Goal: Information Seeking & Learning: Learn about a topic

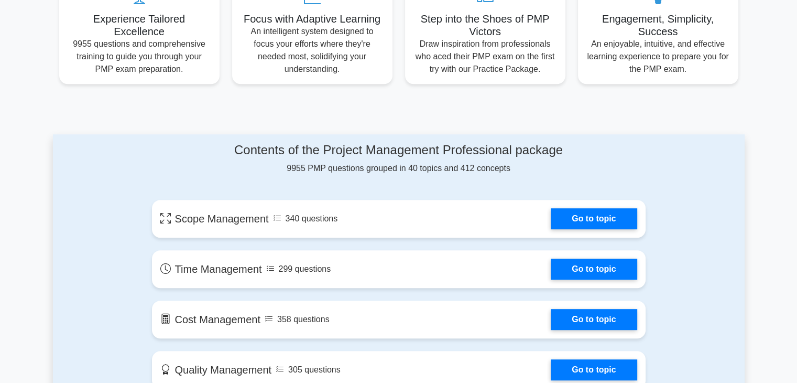
scroll to position [445, 0]
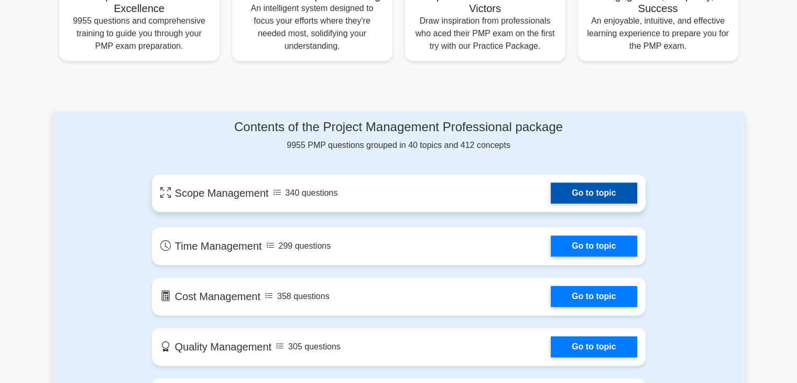
click at [599, 197] on link "Go to topic" at bounding box center [594, 192] width 86 height 21
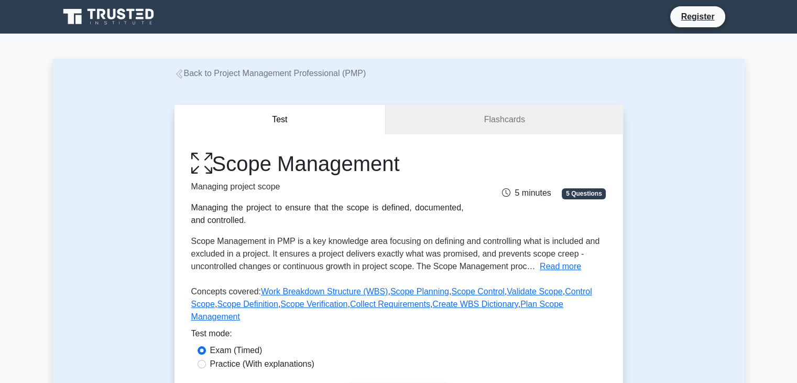
scroll to position [134, 0]
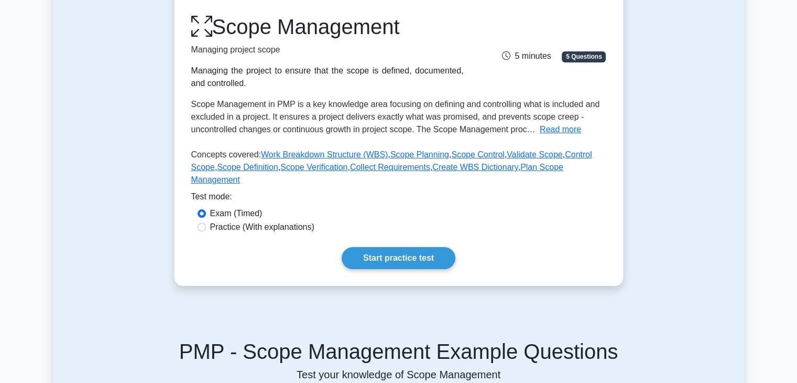
click at [310, 137] on div "Scope Management Managing project scope Managing the project to ensure that the…" at bounding box center [398, 102] width 415 height 176
click at [300, 159] on link "Work Breakdown Structure (WBS)" at bounding box center [324, 154] width 127 height 9
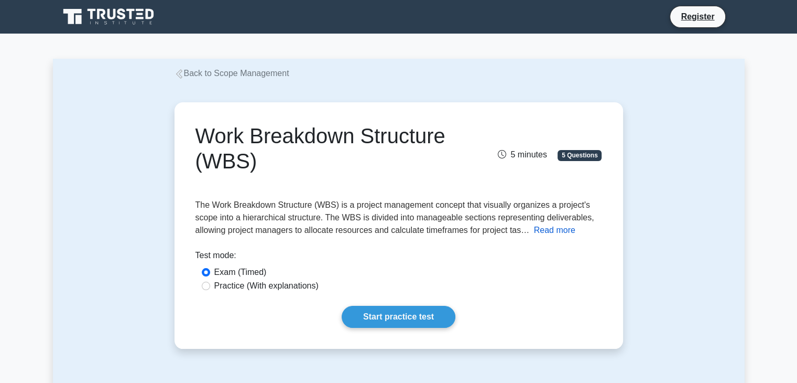
click at [543, 234] on button "Read more" at bounding box center [554, 230] width 41 height 13
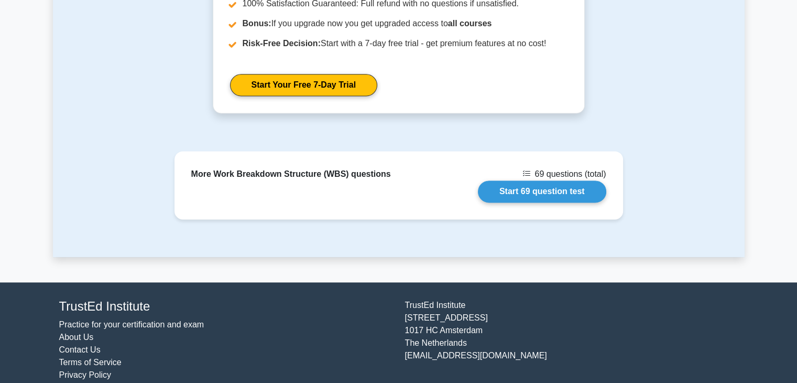
scroll to position [1414, 0]
